Goal: Task Accomplishment & Management: Manage account settings

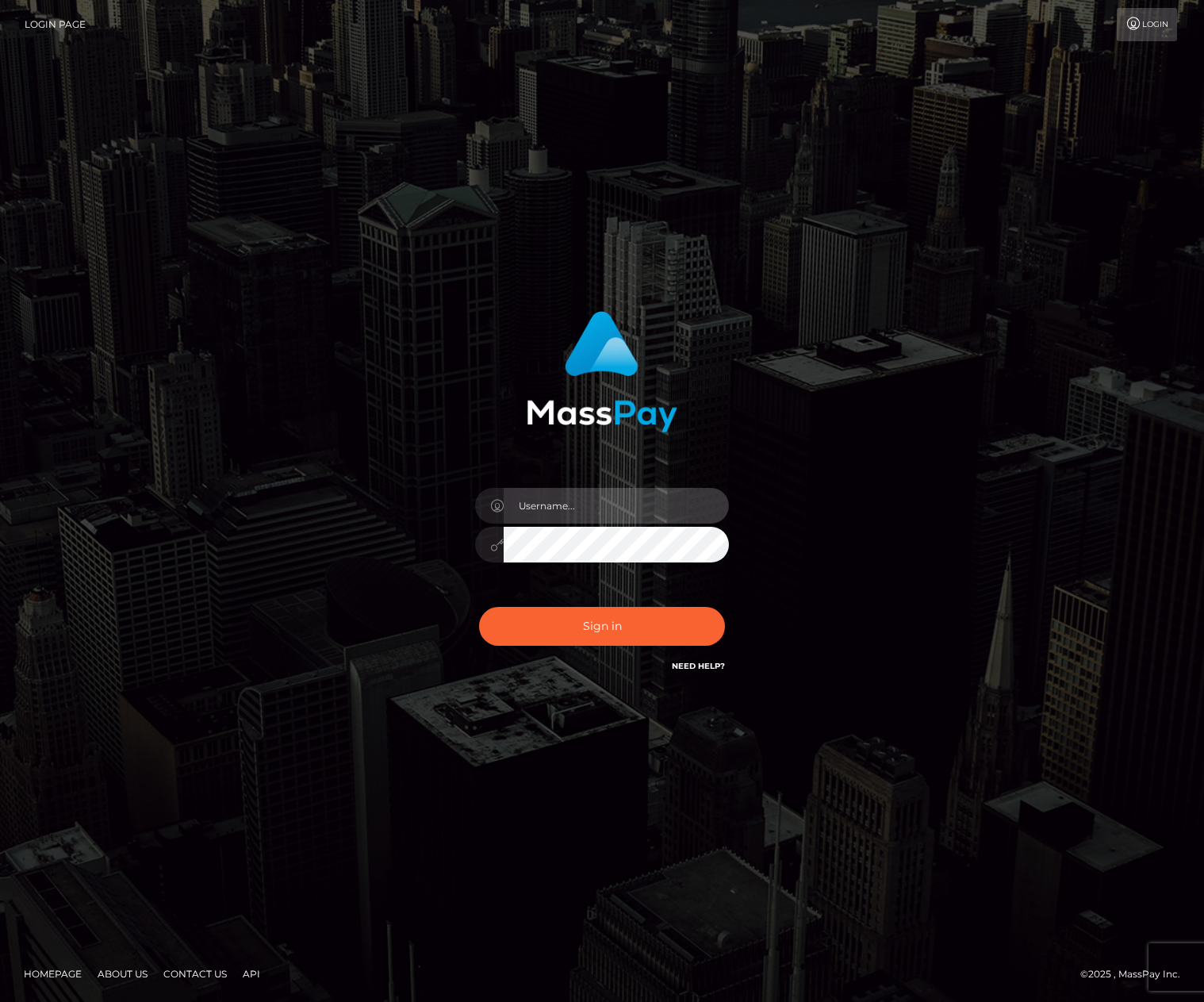
click at [546, 507] on input "text" at bounding box center [617, 506] width 225 height 36
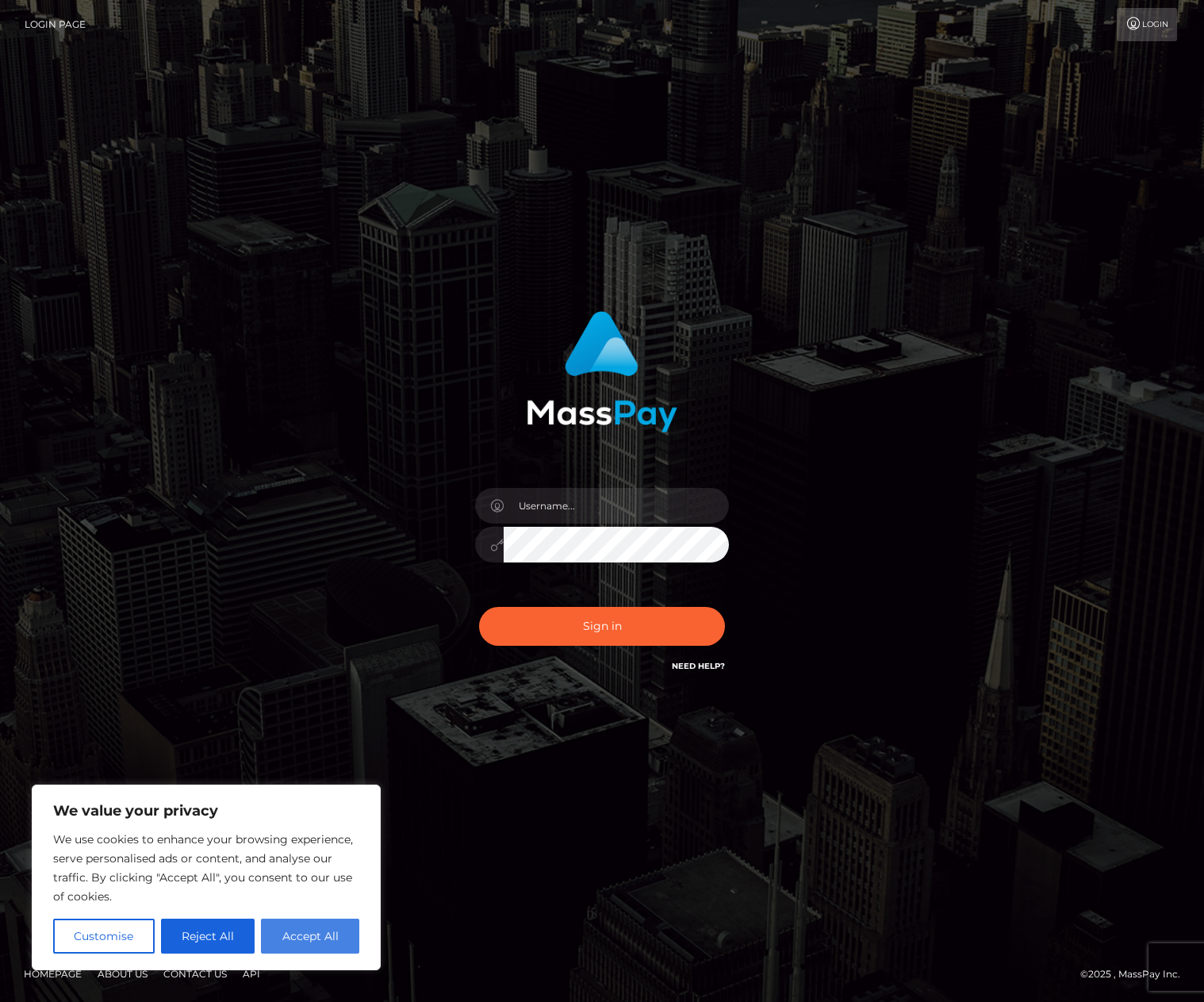
click at [332, 938] on button "Accept All" at bounding box center [310, 936] width 98 height 35
checkbox input "true"
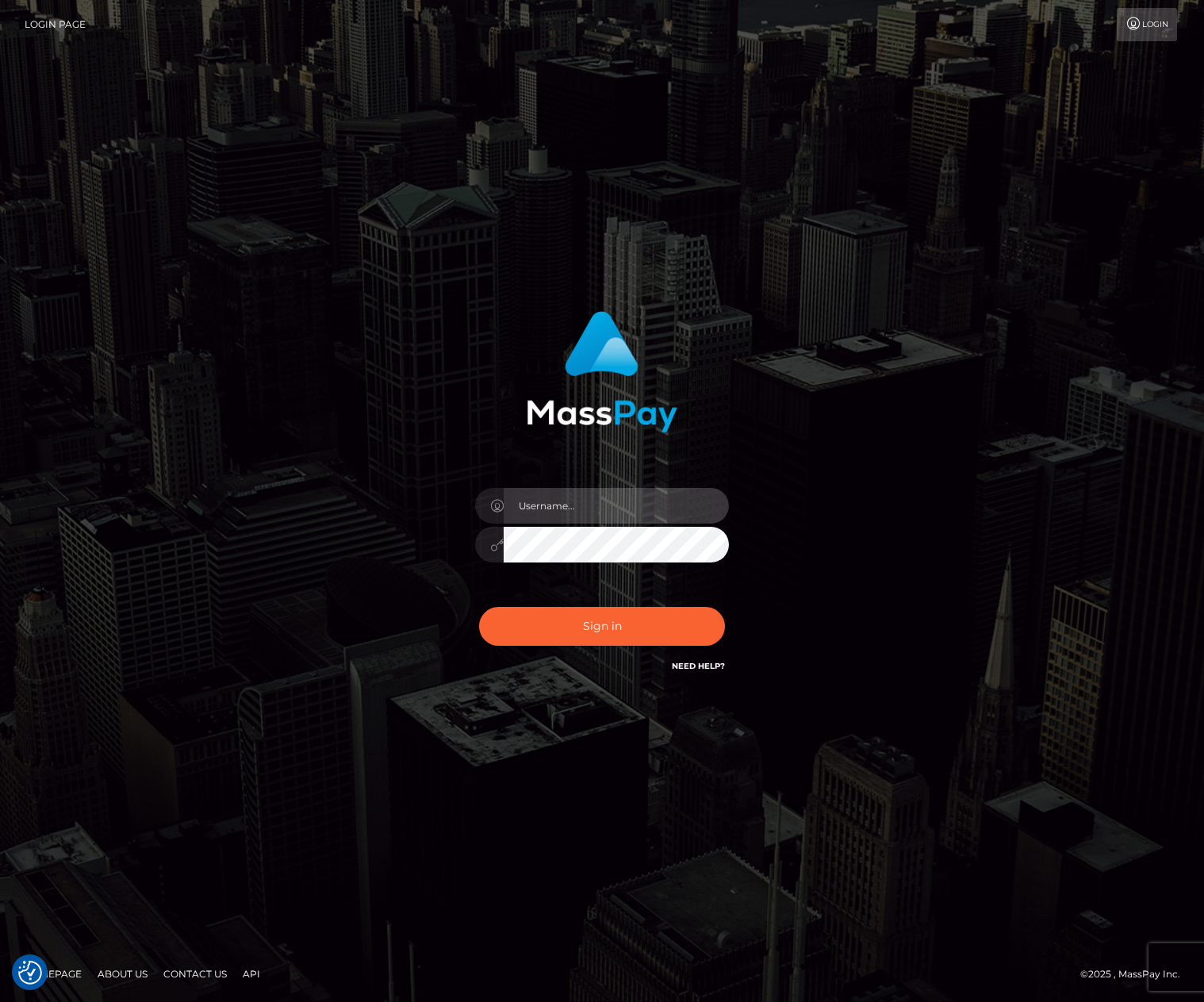
click at [555, 506] on input "text" at bounding box center [617, 506] width 225 height 36
type input "[EMAIL_ADDRESS][DOMAIN_NAME]"
click at [480, 607] on button "Sign in" at bounding box center [602, 626] width 246 height 39
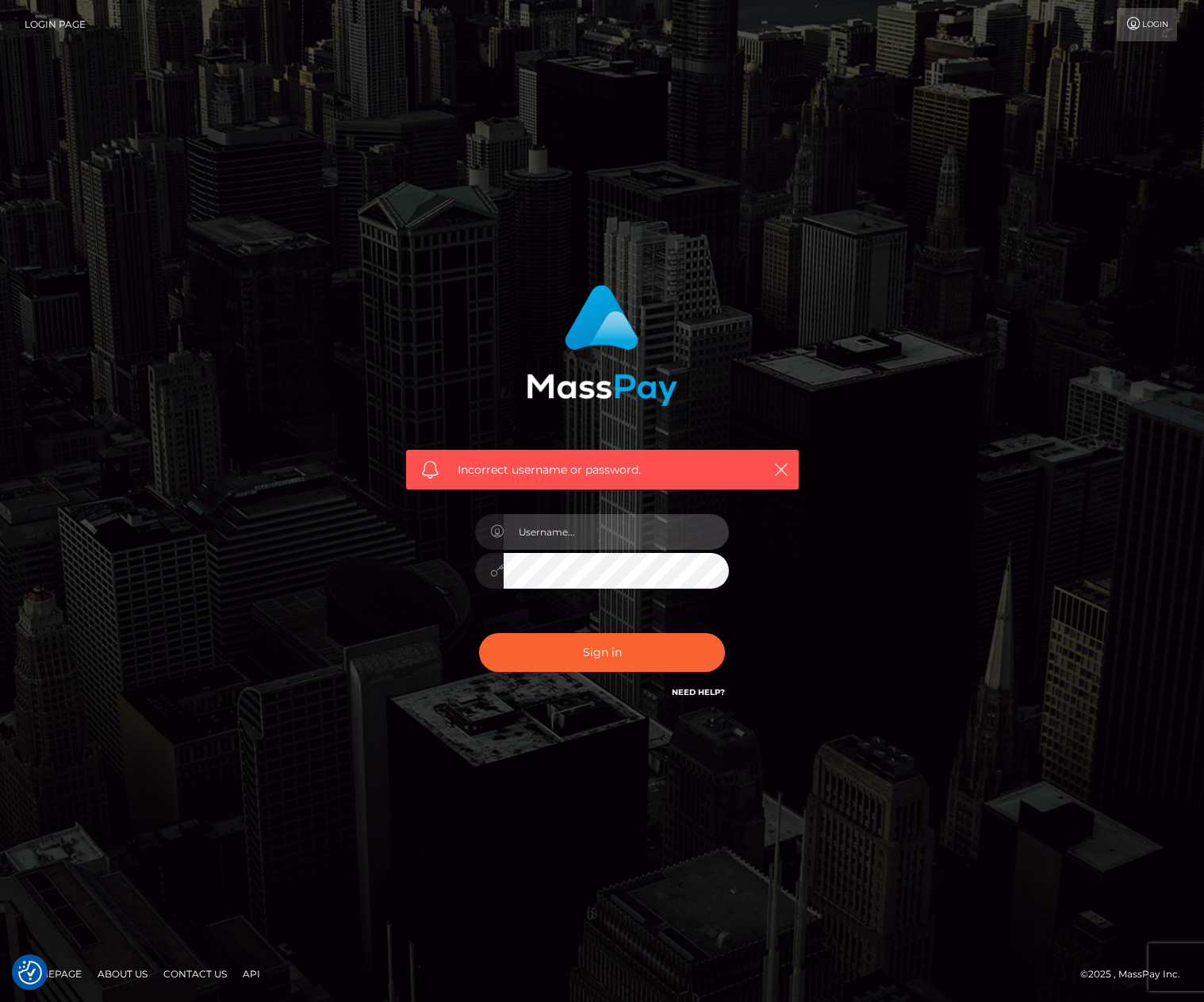
click at [534, 536] on input "text" at bounding box center [617, 533] width 225 height 36
type input "[EMAIL_ADDRESS][DOMAIN_NAME]"
click at [480, 633] on button "Sign in" at bounding box center [602, 652] width 246 height 39
click at [533, 541] on input "text" at bounding box center [617, 533] width 225 height 36
type input "[EMAIL_ADDRESS][DOMAIN_NAME]"
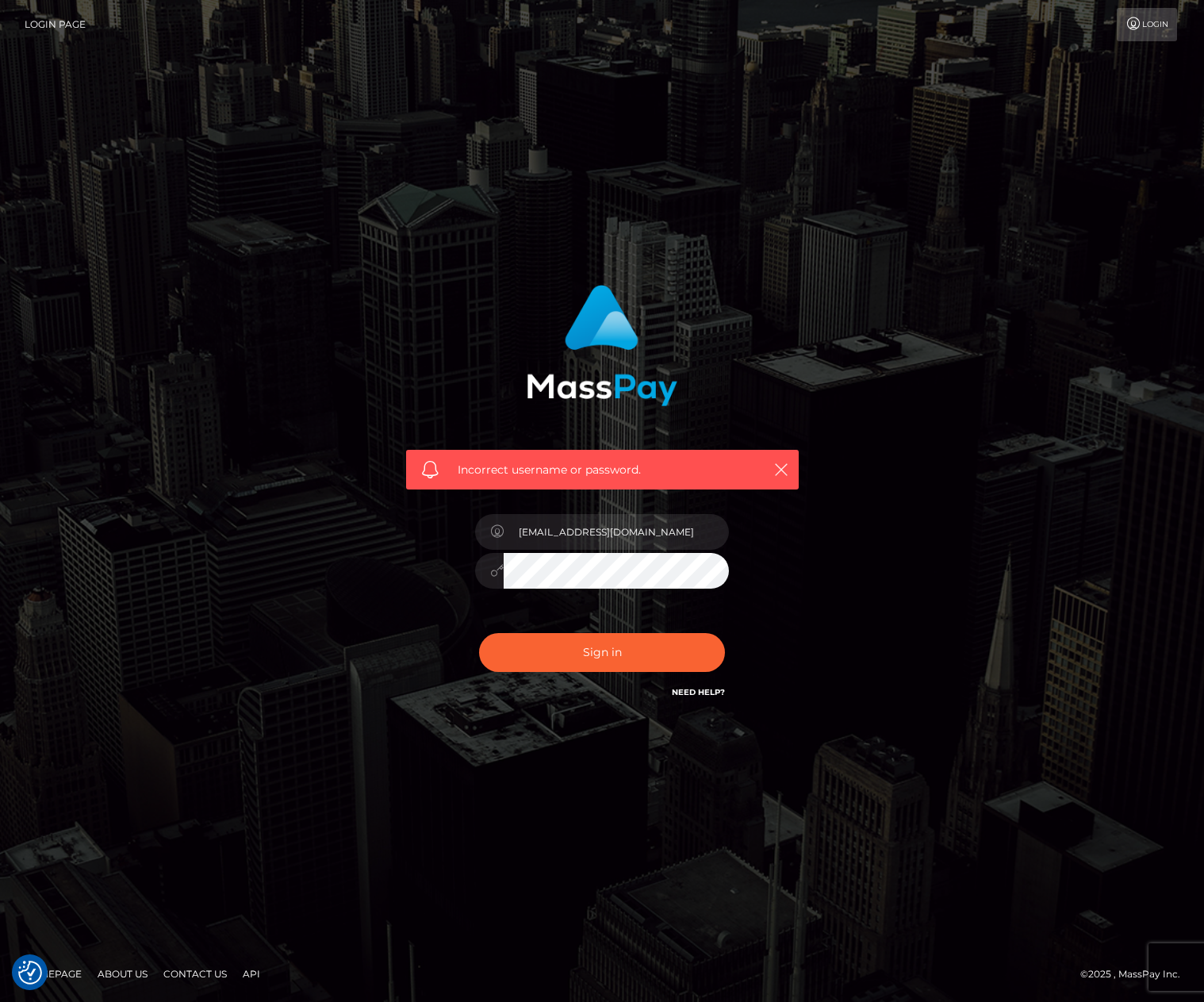
click at [480, 633] on button "Sign in" at bounding box center [602, 652] width 246 height 39
click at [545, 528] on input "text" at bounding box center [617, 533] width 225 height 36
type input "[EMAIL_ADDRESS][DOMAIN_NAME]"
click at [480, 633] on button "Sign in" at bounding box center [602, 652] width 246 height 39
click at [534, 532] on input "text" at bounding box center [617, 533] width 225 height 36
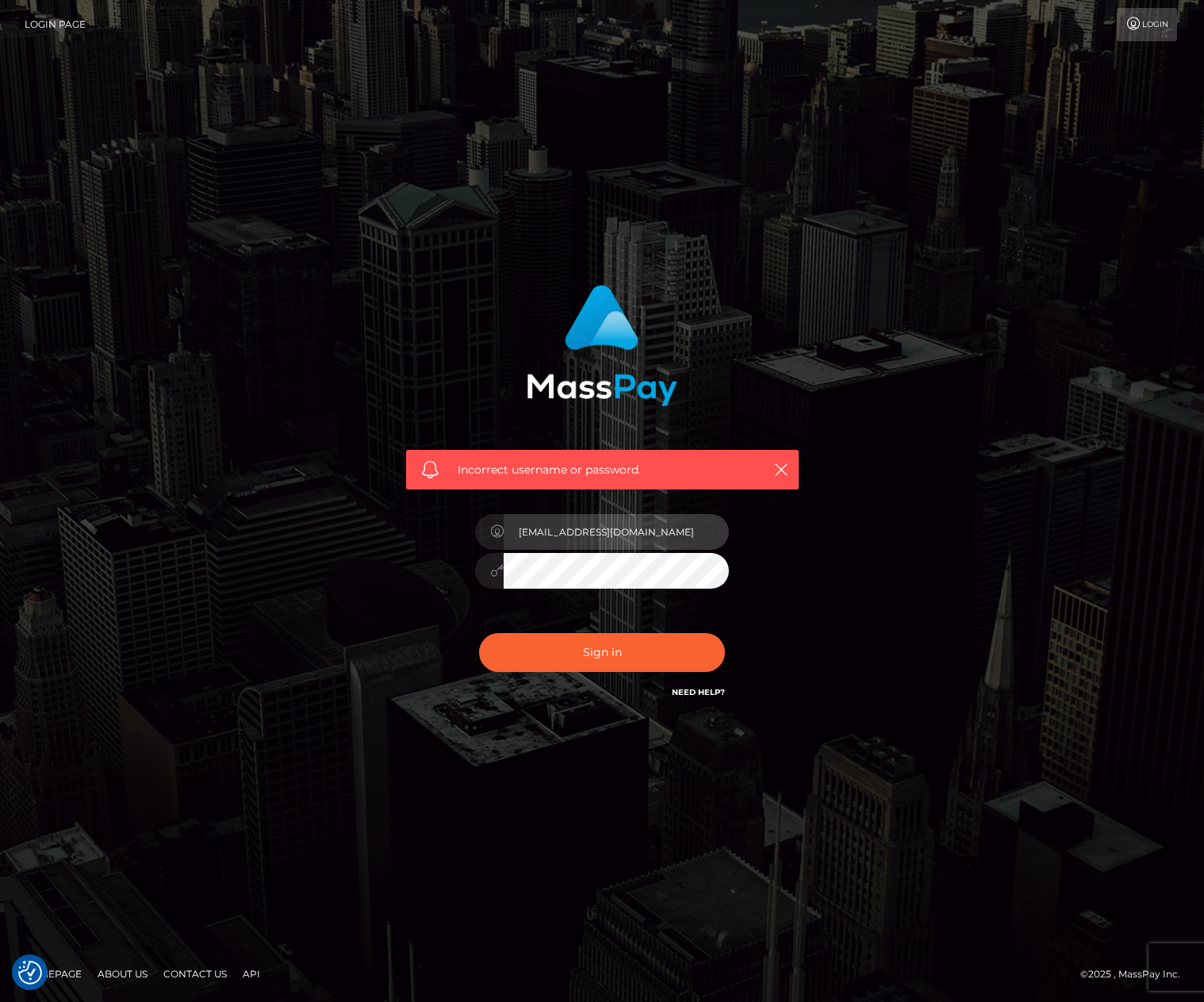
type input "crazyzombie888@gmail.com"
click at [480, 633] on button "Sign in" at bounding box center [602, 652] width 246 height 39
click at [534, 532] on input "text" at bounding box center [617, 533] width 225 height 36
type input "[EMAIL_ADDRESS][DOMAIN_NAME]"
click at [480, 633] on button "Sign in" at bounding box center [602, 652] width 246 height 39
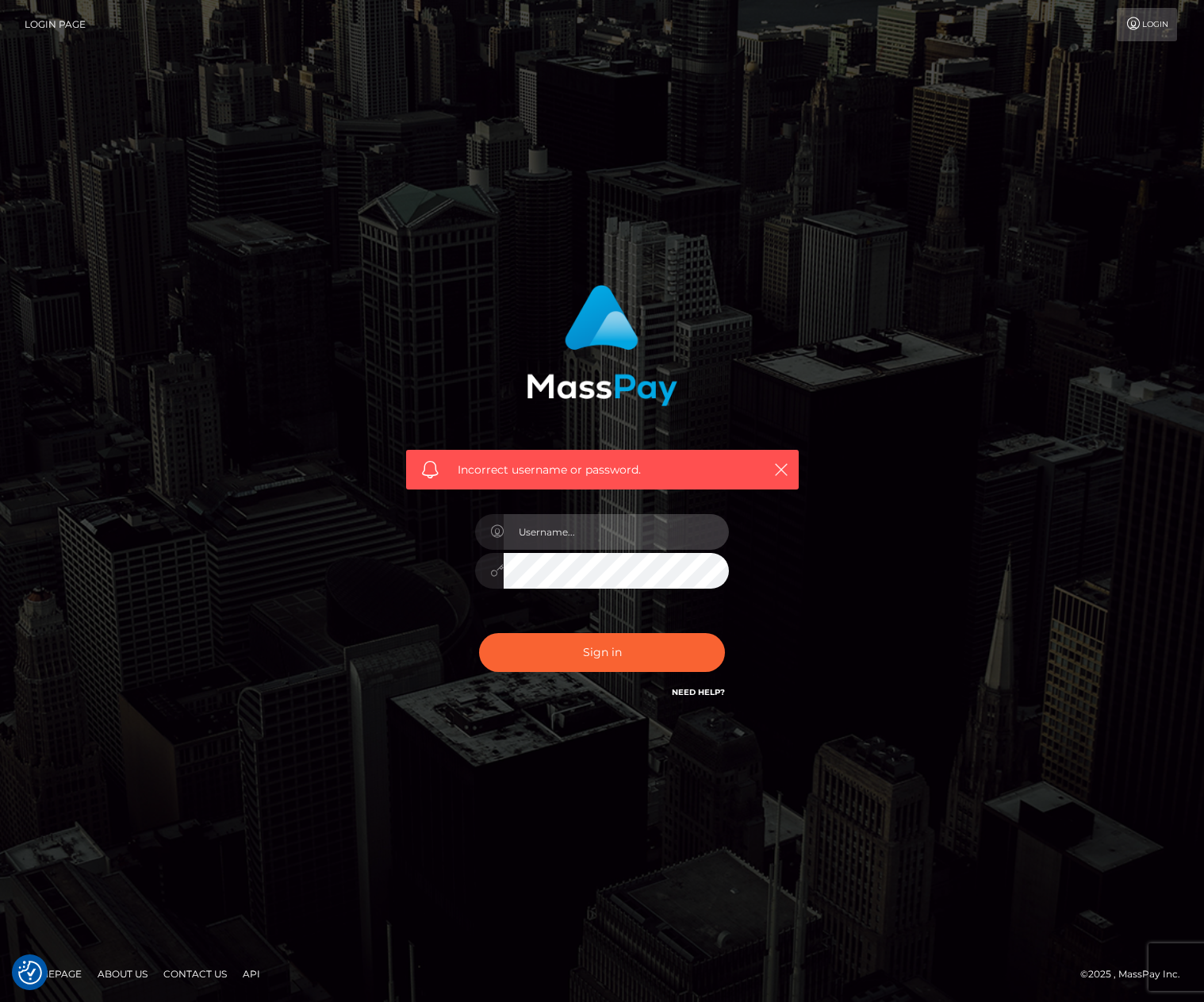
click at [554, 532] on input "text" at bounding box center [617, 533] width 225 height 36
type input "crazyzombie888@gmail.com"
click at [480, 633] on button "Sign in" at bounding box center [602, 652] width 246 height 39
click at [531, 546] on input "text" at bounding box center [617, 533] width 225 height 36
type input "crazyzombie888@"
